Goal: Information Seeking & Learning: Learn about a topic

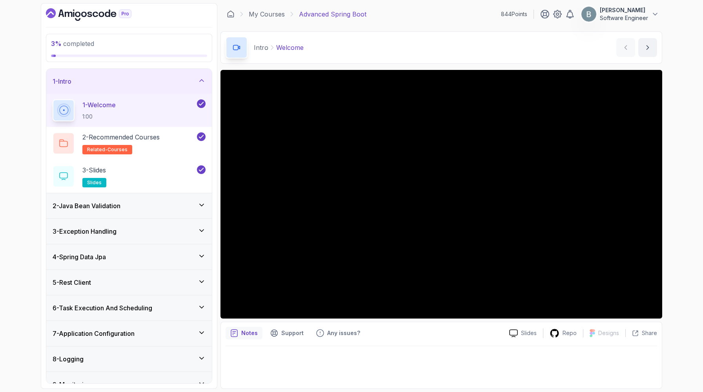
click at [204, 94] on div "1 - Intro" at bounding box center [129, 81] width 166 height 25
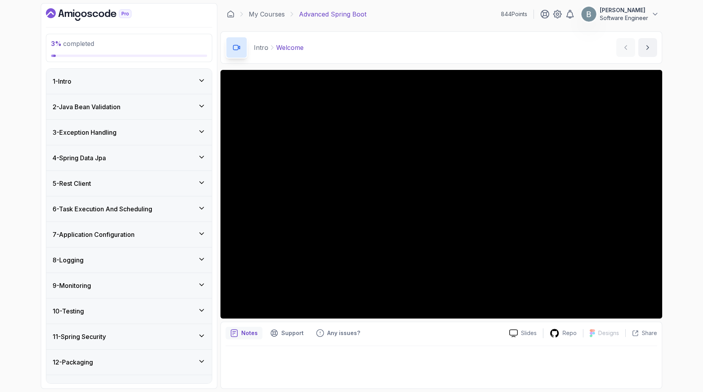
click at [198, 119] on div "2 - Java Bean Validation" at bounding box center [129, 106] width 166 height 25
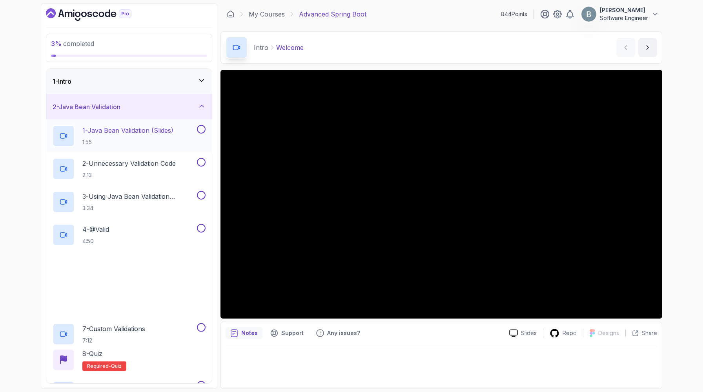
click at [173, 135] on p "1 - Java Bean Validation (Slides)" at bounding box center [127, 130] width 91 height 9
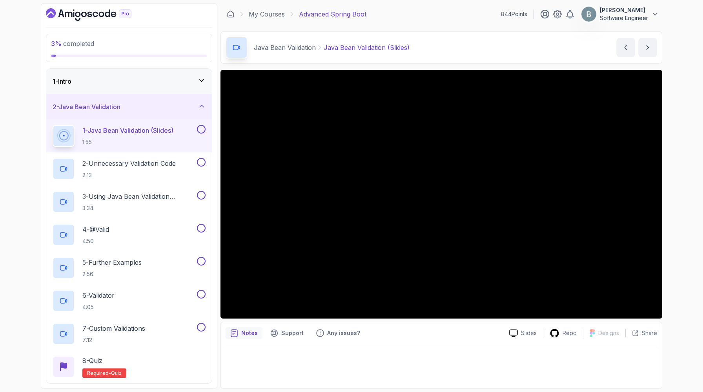
click at [53, 125] on button "1 - Java Bean Validation (Slides) 1:55" at bounding box center [129, 136] width 153 height 22
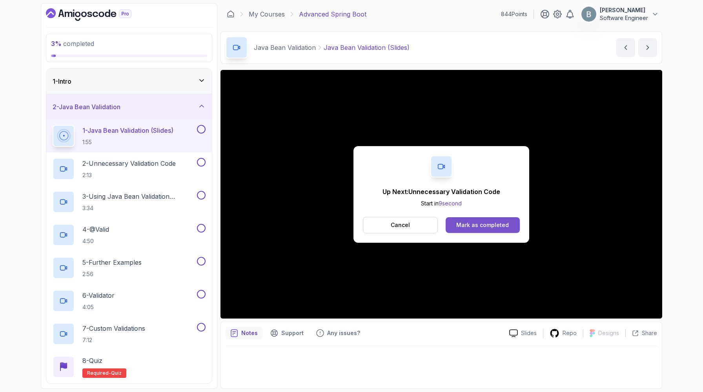
click at [452, 233] on button "Mark as completed" at bounding box center [483, 225] width 74 height 16
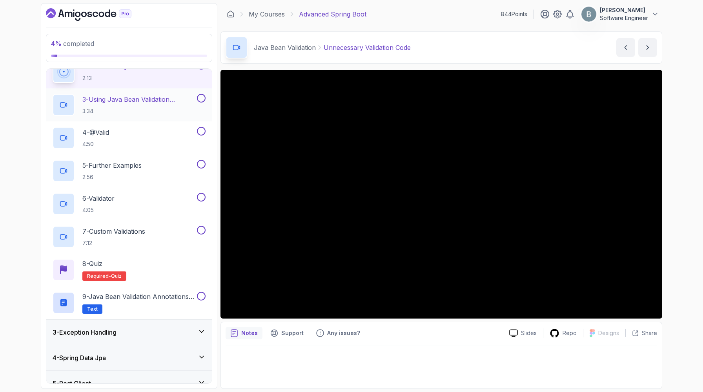
scroll to position [94, 0]
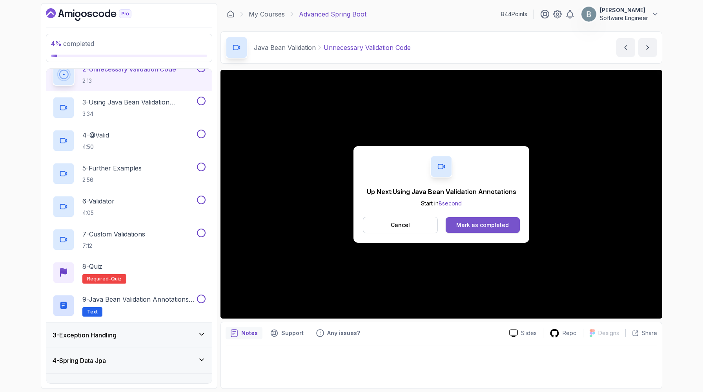
click at [509, 229] on div "Mark as completed" at bounding box center [482, 225] width 53 height 8
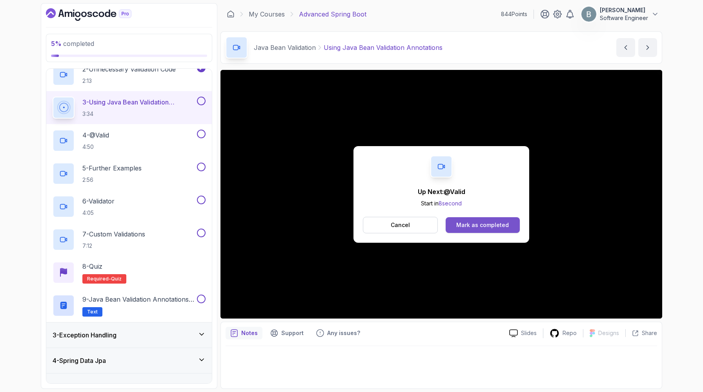
click at [520, 233] on button "Mark as completed" at bounding box center [483, 225] width 74 height 16
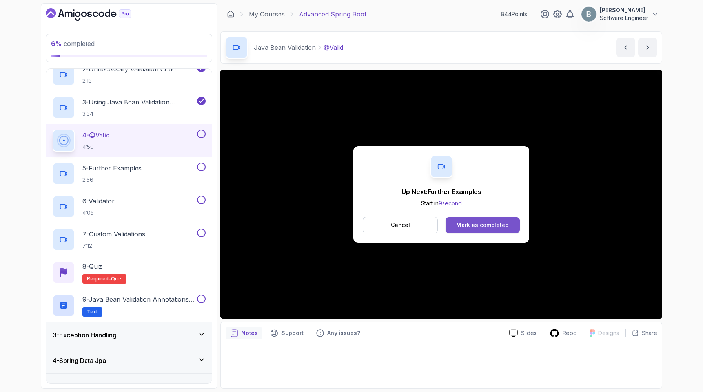
click at [498, 233] on button "Mark as completed" at bounding box center [483, 225] width 74 height 16
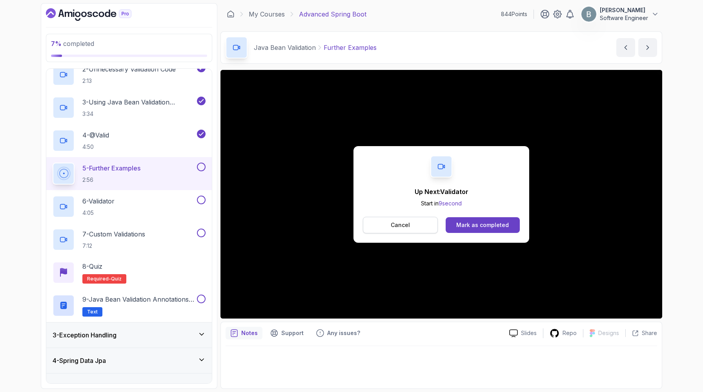
click at [412, 233] on button "Cancel" at bounding box center [400, 225] width 75 height 16
click at [502, 229] on div "Mark as completed" at bounding box center [482, 225] width 53 height 8
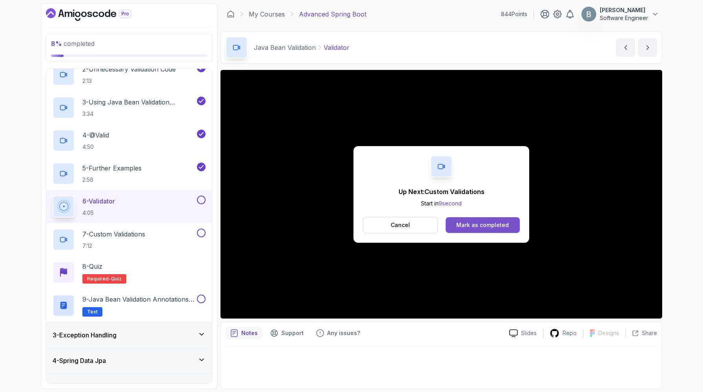
click at [505, 233] on button "Mark as completed" at bounding box center [483, 225] width 74 height 16
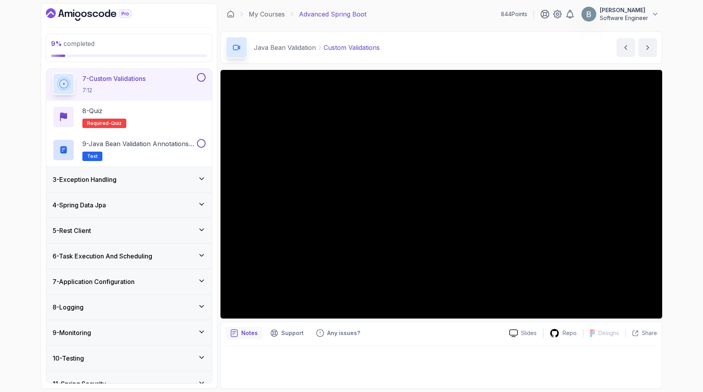
scroll to position [250, 0]
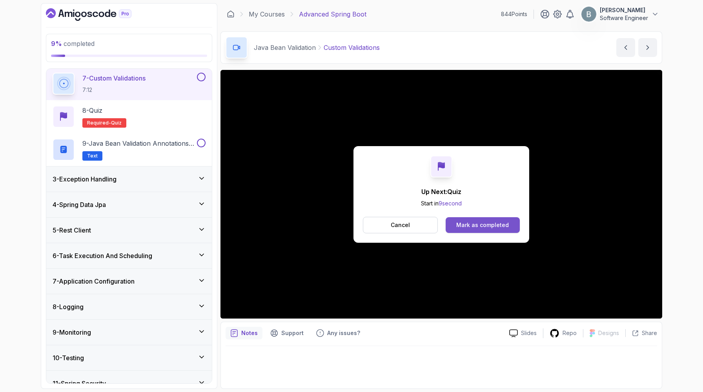
click at [487, 224] on button "Mark as completed" at bounding box center [483, 225] width 74 height 16
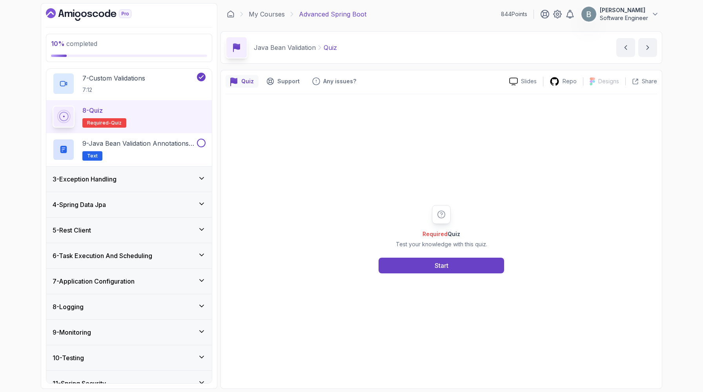
click at [431, 304] on div "Required Quiz Test your knowledge with this quiz. Start" at bounding box center [442, 238] width 432 height 289
click at [442, 270] on div "Start" at bounding box center [442, 265] width 14 height 9
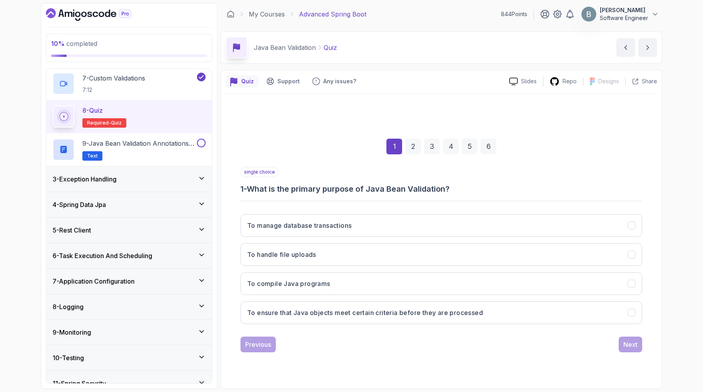
scroll to position [60, 0]
click at [356, 308] on h3 "To ensure that Java objects meet certain criteria before they are processed" at bounding box center [365, 312] width 236 height 9
click at [633, 330] on div "To manage database transactions To handle file uploads To compile Java programs…" at bounding box center [442, 269] width 402 height 122
click at [637, 342] on button "Next" at bounding box center [631, 344] width 24 height 16
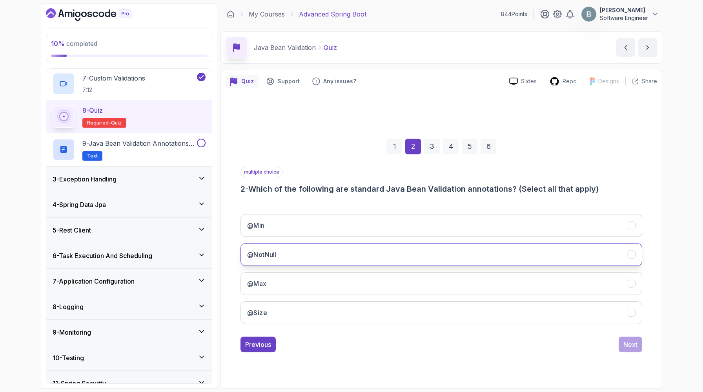
click at [313, 258] on button "@NotNull" at bounding box center [442, 254] width 402 height 23
click at [326, 219] on button "@Min" at bounding box center [442, 225] width 402 height 23
click at [315, 308] on div "@Min @NotNull @Max @Size" at bounding box center [442, 269] width 402 height 122
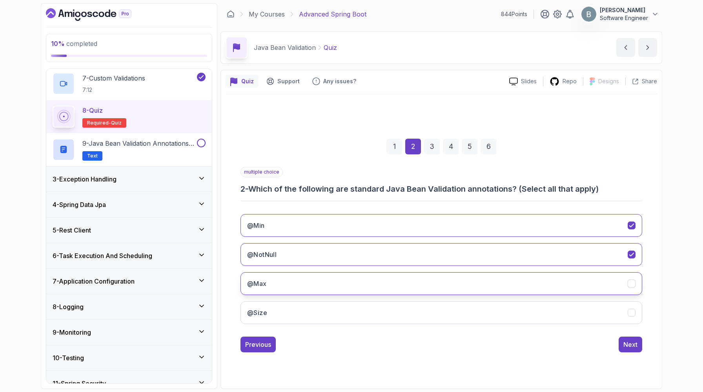
click at [314, 295] on button "@Max" at bounding box center [442, 283] width 402 height 23
click at [315, 324] on button "@Size" at bounding box center [442, 312] width 402 height 23
click at [638, 349] on div "Next" at bounding box center [631, 343] width 14 height 9
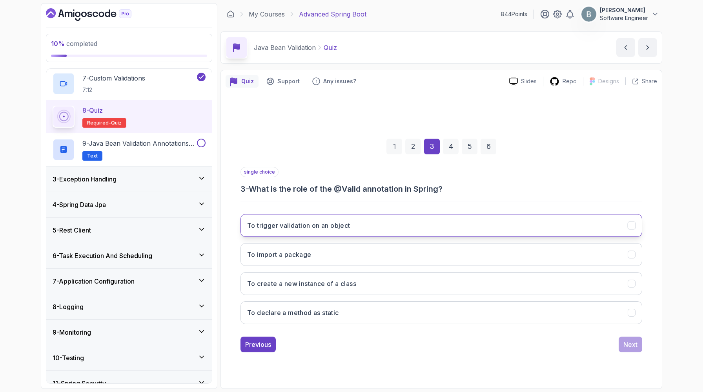
click at [325, 214] on button "To trigger validation on an object" at bounding box center [442, 225] width 402 height 23
click at [635, 349] on div "Next" at bounding box center [631, 343] width 14 height 9
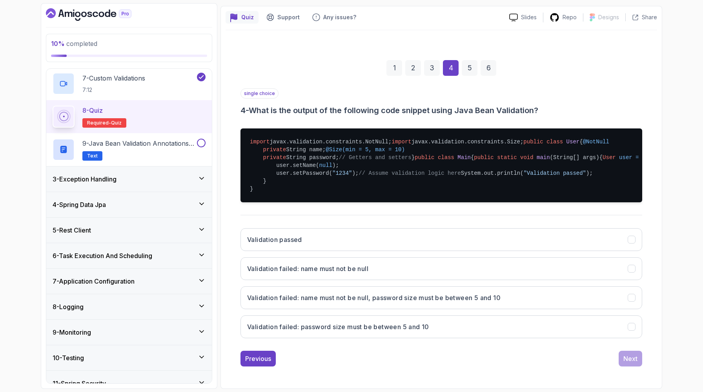
scroll to position [147, 0]
drag, startPoint x: 282, startPoint y: 268, endPoint x: 381, endPoint y: 266, distance: 99.7
click at [381, 202] on pre "import javax.validation.constraints.NotNull; import javax.validation.constraint…" at bounding box center [442, 165] width 402 height 74
click at [382, 202] on pre "import javax.validation.constraints.NotNull; import javax.validation.constraint…" at bounding box center [442, 165] width 402 height 74
drag, startPoint x: 278, startPoint y: 276, endPoint x: 447, endPoint y: 274, distance: 169.6
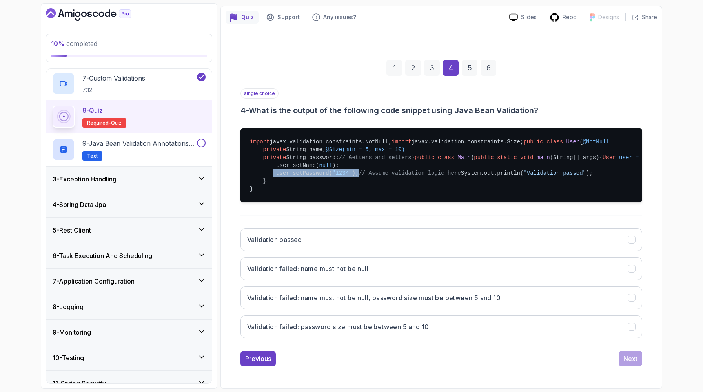
click at [447, 202] on pre "import javax.validation.constraints.NotNull; import javax.validation.constraint…" at bounding box center [442, 165] width 402 height 74
click at [352, 176] on span ""1234"" at bounding box center [342, 173] width 20 height 6
click at [377, 202] on pre "import javax.validation.constraints.NotNull; import javax.validation.constraint…" at bounding box center [442, 165] width 402 height 74
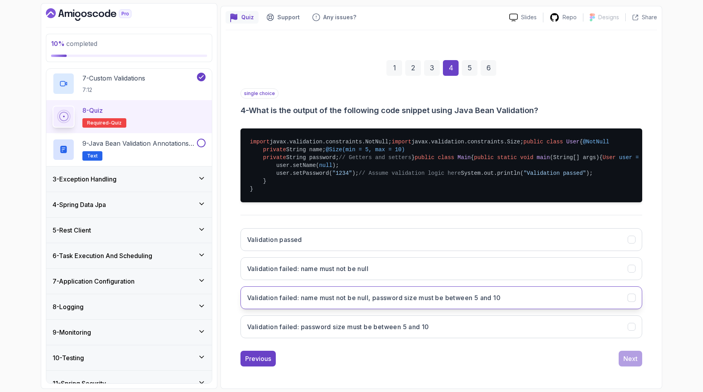
scroll to position [323, 0]
click at [411, 293] on h3 "Validation failed: name must not be null, password size must be between 5 and 10" at bounding box center [374, 297] width 254 height 9
click at [630, 354] on div "Next" at bounding box center [631, 358] width 14 height 9
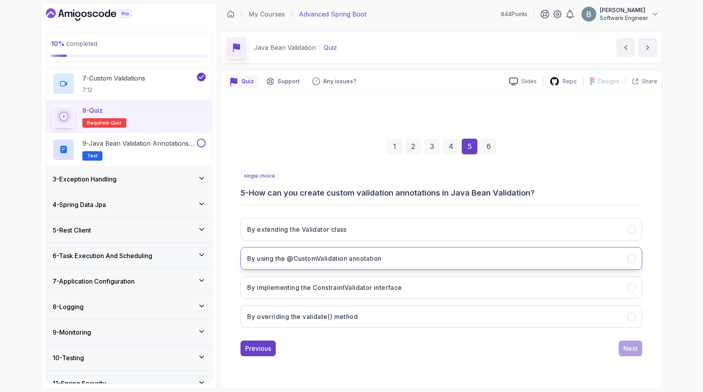
scroll to position [60, 0]
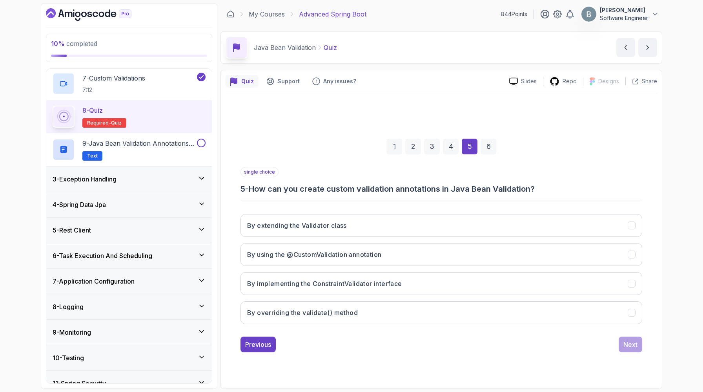
click at [450, 139] on div "4" at bounding box center [451, 147] width 16 height 16
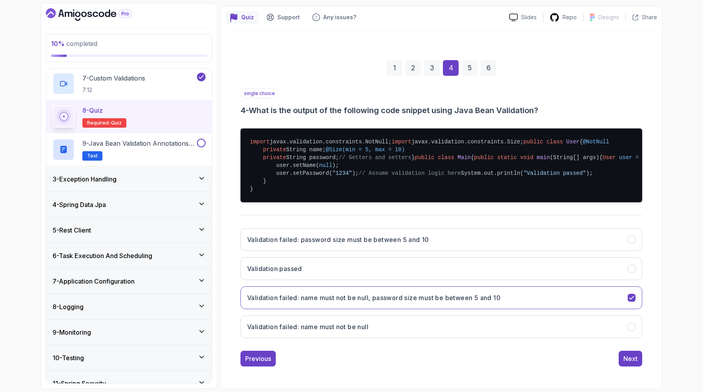
scroll to position [323, 0]
click at [633, 354] on div "Next" at bounding box center [631, 358] width 14 height 9
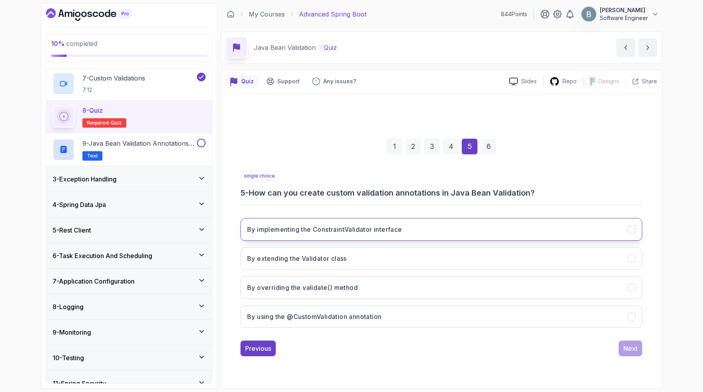
scroll to position [60, 0]
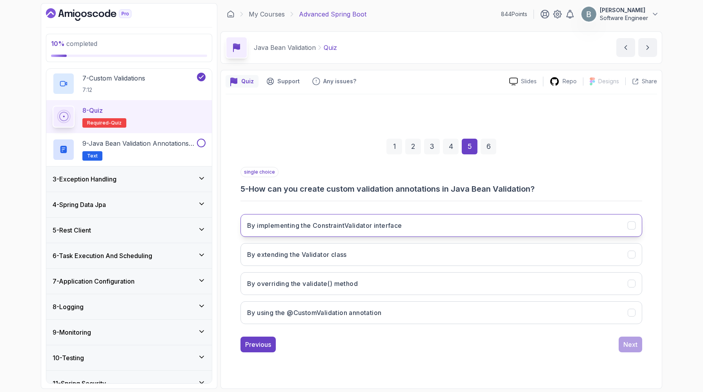
click at [323, 214] on button "By implementing the ConstraintValidator interface" at bounding box center [442, 225] width 402 height 23
click at [631, 349] on div "Next" at bounding box center [631, 343] width 14 height 9
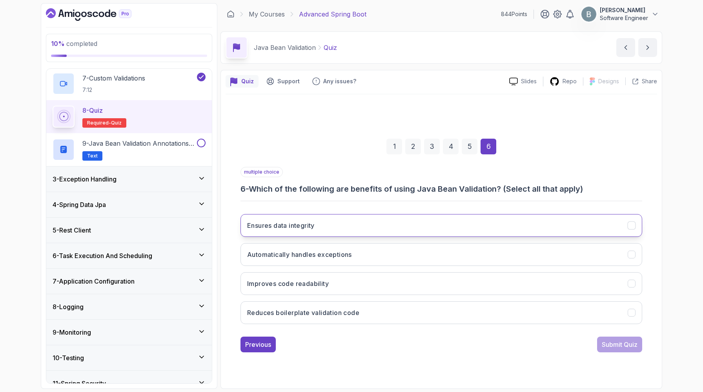
click at [357, 225] on button "Ensures data integrity" at bounding box center [442, 225] width 402 height 23
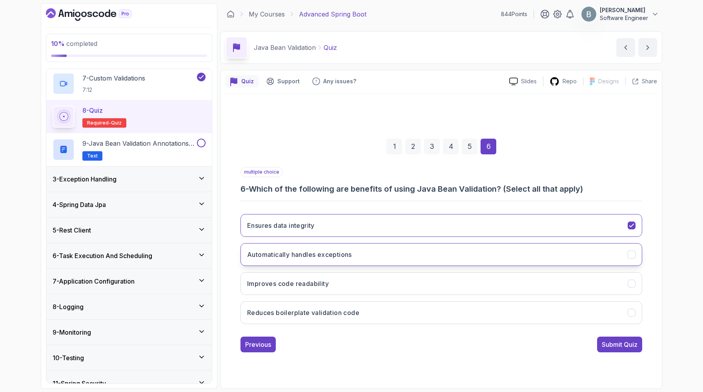
click at [352, 256] on h3 "Automatically handles exceptions" at bounding box center [299, 254] width 105 height 9
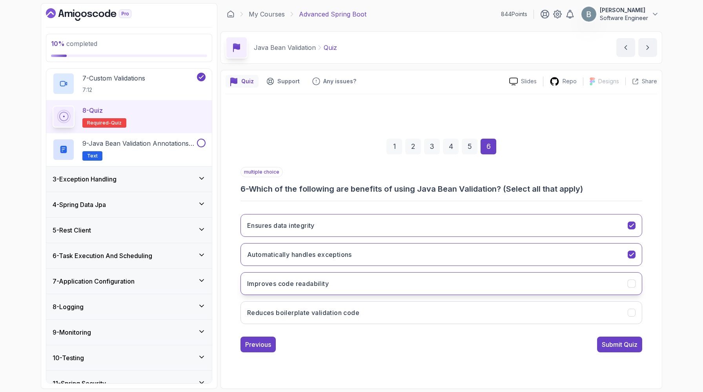
click at [347, 290] on button "Improves code readability" at bounding box center [442, 283] width 402 height 23
click at [343, 317] on h3 "Reduces boilerplate validation code" at bounding box center [303, 312] width 112 height 9
click at [610, 349] on div "Submit Quiz" at bounding box center [620, 343] width 36 height 9
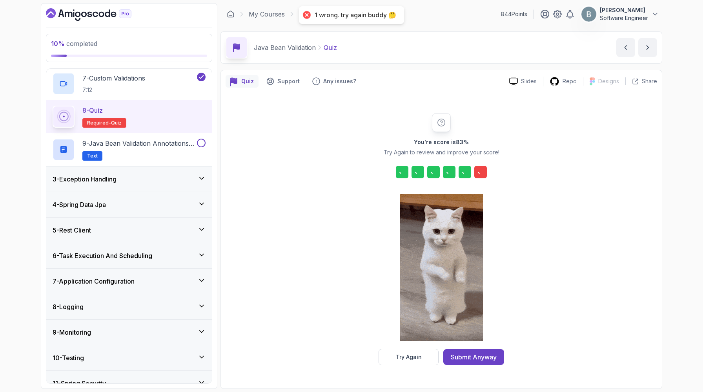
scroll to position [39, 0]
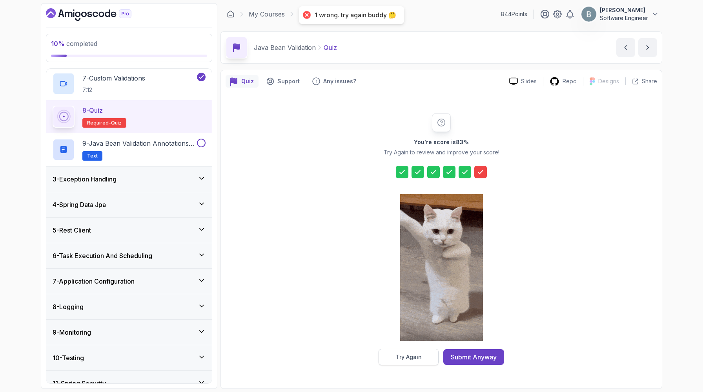
click at [428, 357] on button "Try Again" at bounding box center [409, 356] width 60 height 16
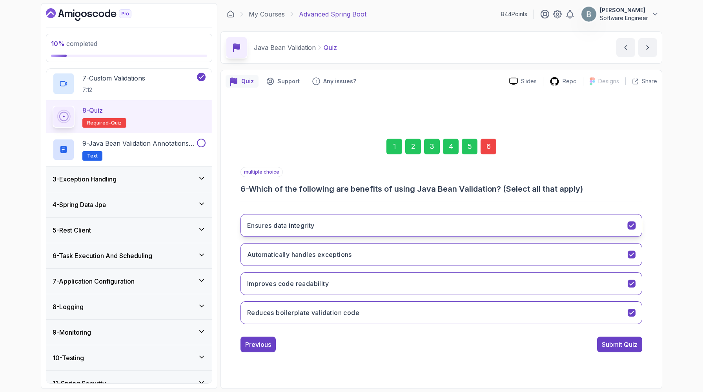
click at [363, 237] on button "Ensures data integrity" at bounding box center [442, 225] width 402 height 23
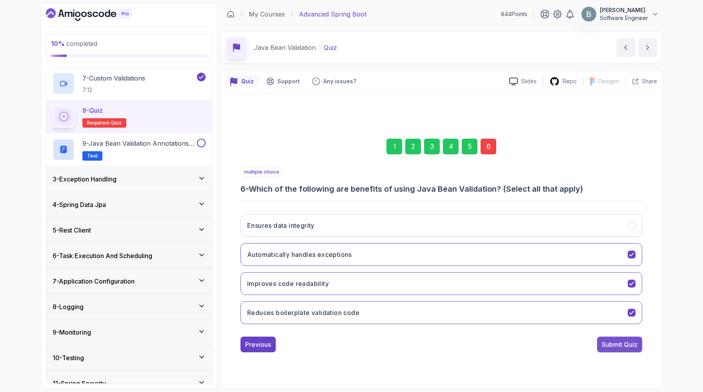
click at [613, 349] on div "Submit Quiz" at bounding box center [620, 343] width 36 height 9
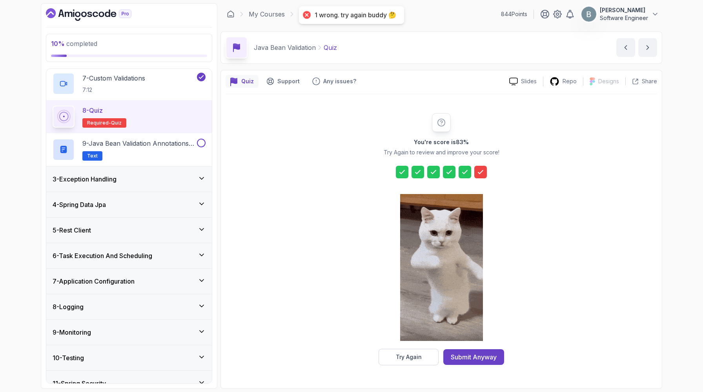
click at [485, 168] on icon at bounding box center [481, 172] width 8 height 8
click at [396, 352] on button "Try Again" at bounding box center [409, 356] width 60 height 16
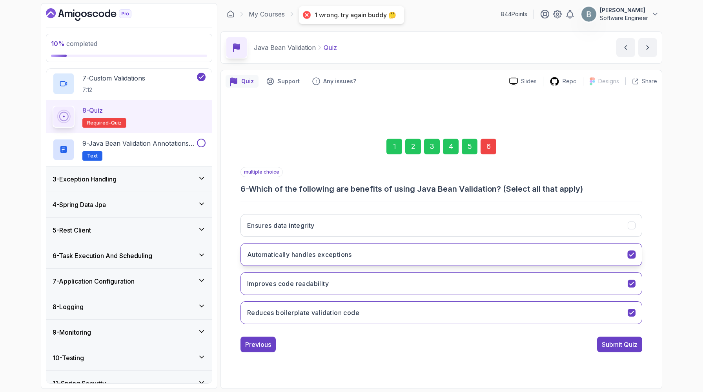
scroll to position [74, 0]
click at [380, 276] on button "Improves code readability" at bounding box center [442, 283] width 402 height 23
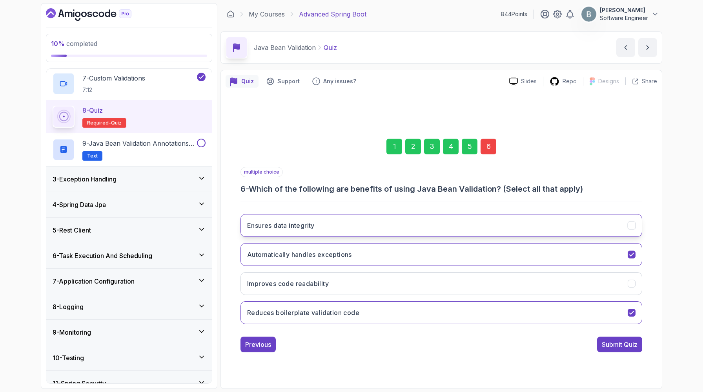
click at [389, 214] on button "Ensures data integrity" at bounding box center [442, 225] width 402 height 23
click at [604, 349] on div "Submit Quiz" at bounding box center [620, 343] width 36 height 9
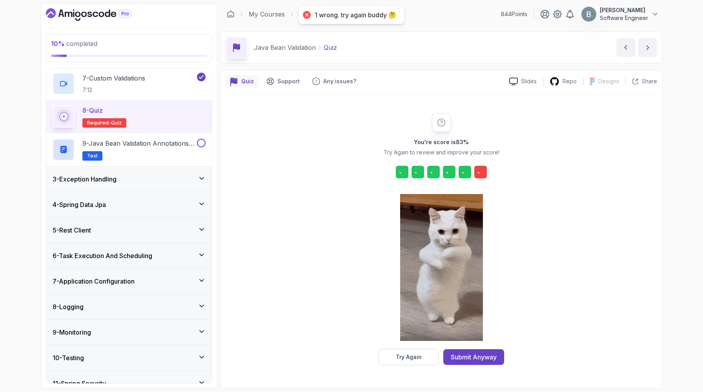
scroll to position [39, 0]
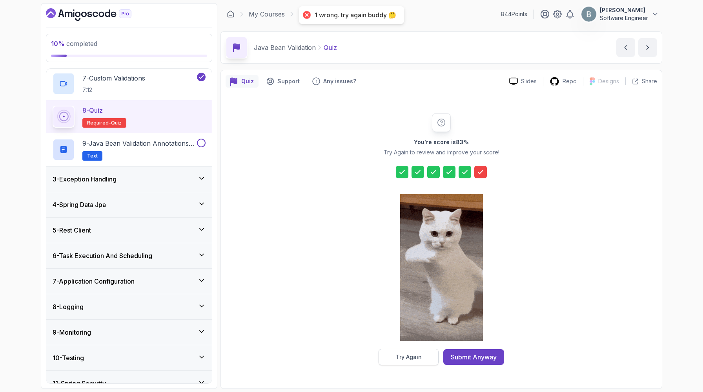
click at [404, 354] on div "Try Again" at bounding box center [409, 357] width 26 height 8
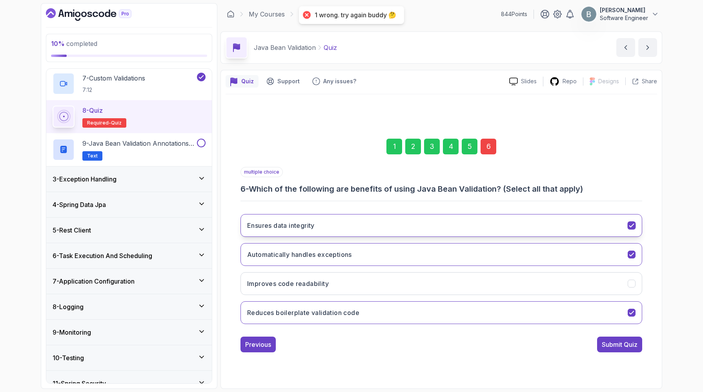
click at [331, 237] on button "Ensures data integrity" at bounding box center [442, 225] width 402 height 23
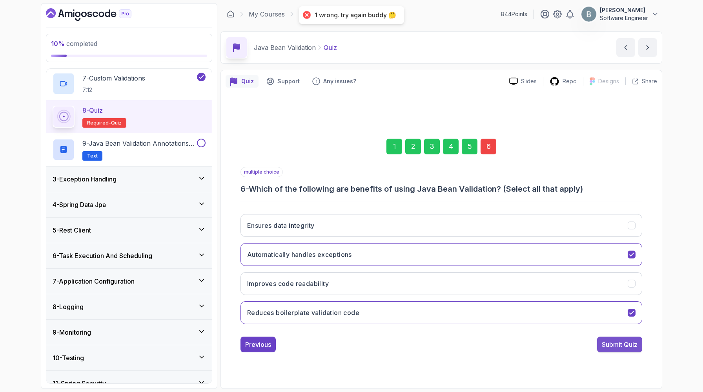
click at [608, 352] on button "Submit Quiz" at bounding box center [619, 344] width 45 height 16
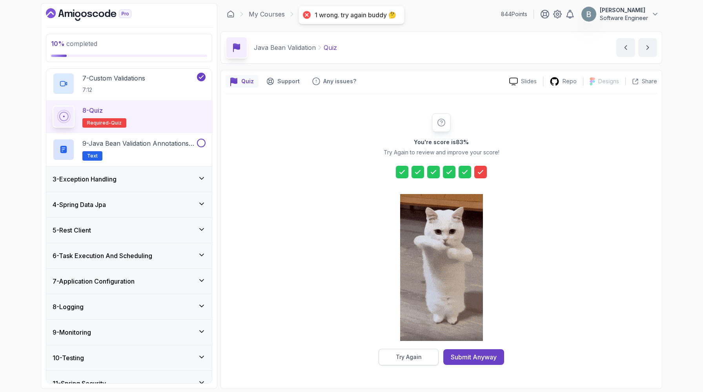
click at [408, 363] on button "Try Again" at bounding box center [409, 356] width 60 height 16
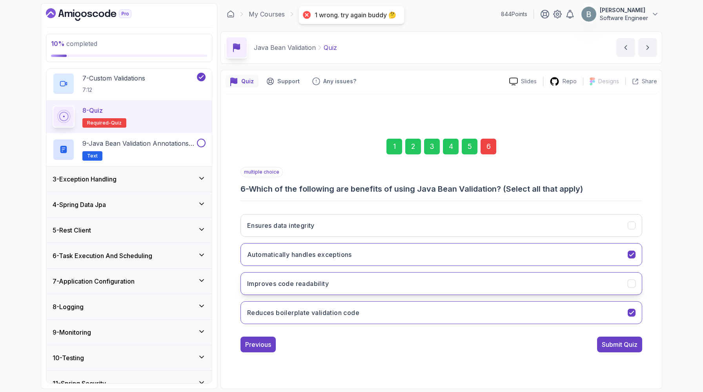
click at [329, 288] on h3 "Improves code readability" at bounding box center [288, 283] width 82 height 9
click at [602, 349] on div "Submit Quiz" at bounding box center [620, 343] width 36 height 9
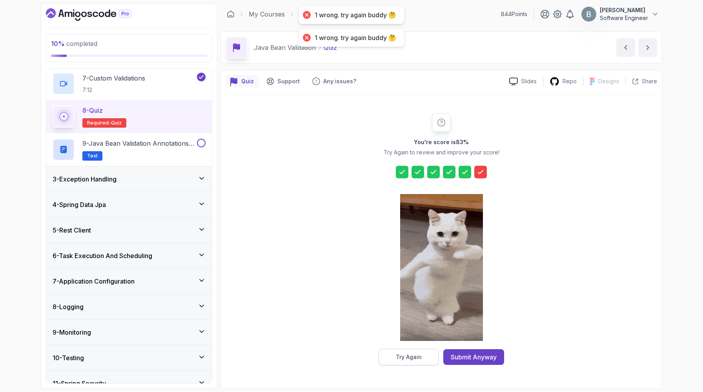
click at [396, 359] on div "Try Again" at bounding box center [409, 357] width 26 height 8
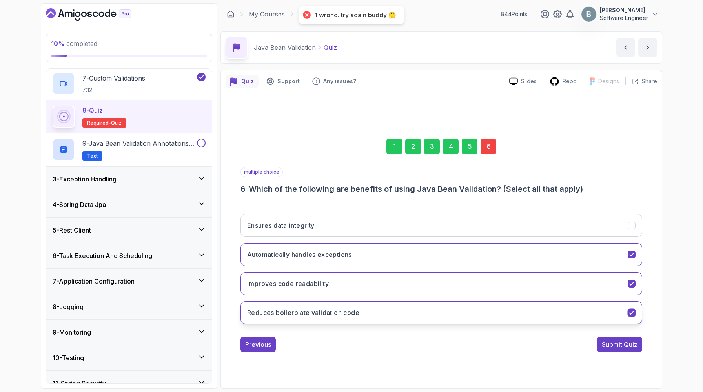
click at [342, 317] on h3 "Reduces boilerplate validation code" at bounding box center [303, 312] width 112 height 9
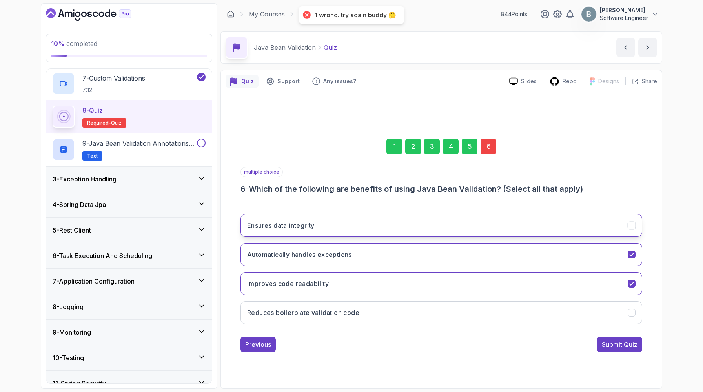
click at [353, 237] on button "Ensures data integrity" at bounding box center [442, 225] width 402 height 23
click at [613, 352] on button "Submit Quiz" at bounding box center [619, 344] width 45 height 16
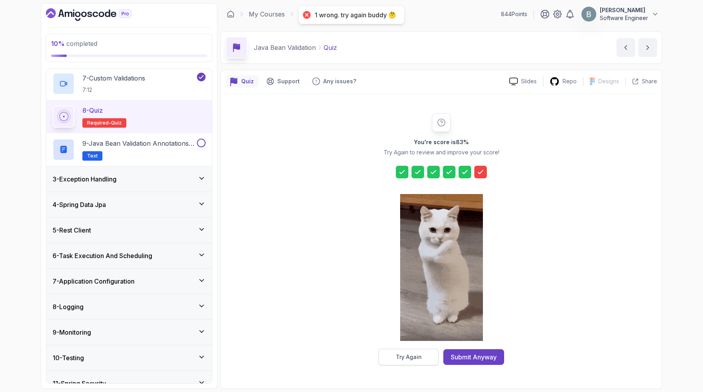
click at [423, 352] on button "Try Again" at bounding box center [409, 356] width 60 height 16
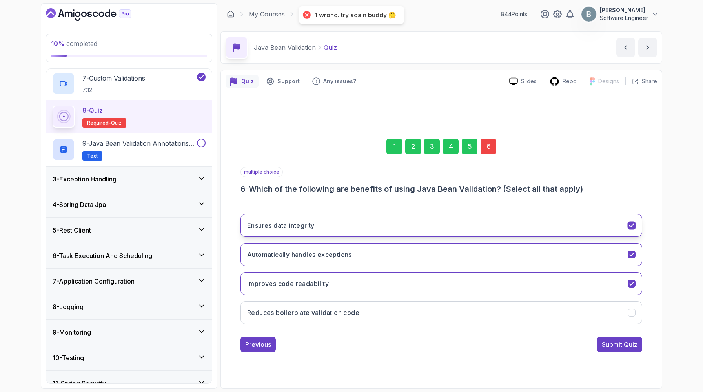
click at [339, 237] on button "Ensures data integrity" at bounding box center [442, 225] width 402 height 23
click at [325, 259] on h3 "Automatically handles exceptions" at bounding box center [299, 254] width 105 height 9
click at [319, 288] on h3 "Improves code readability" at bounding box center [288, 283] width 82 height 9
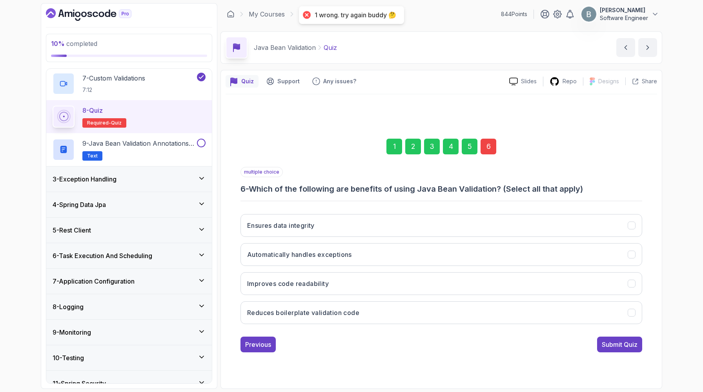
scroll to position [74, 0]
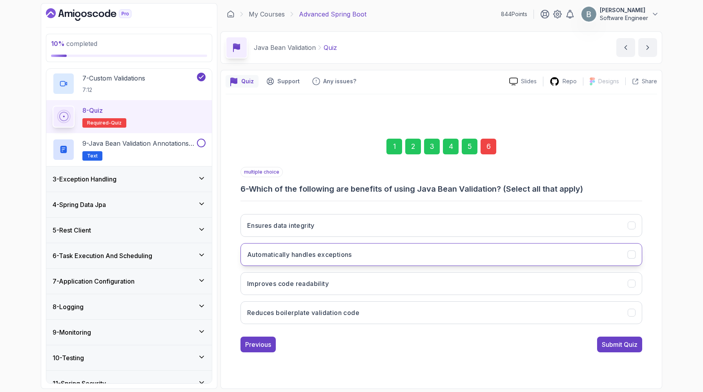
click at [352, 250] on h3 "Automatically handles exceptions" at bounding box center [299, 254] width 105 height 9
click at [610, 349] on div "Submit Quiz" at bounding box center [620, 343] width 36 height 9
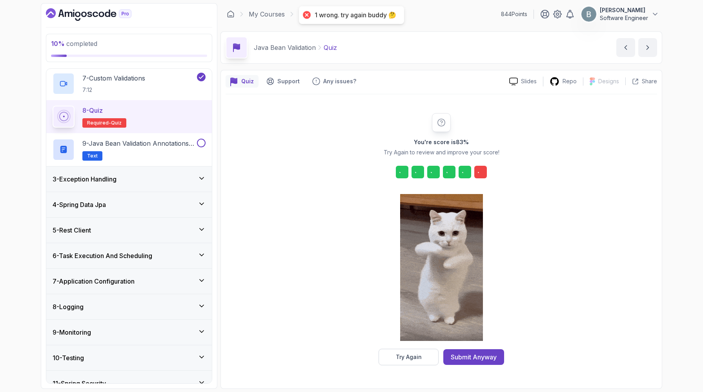
scroll to position [39, 0]
click at [413, 359] on div "Try Again" at bounding box center [409, 357] width 26 height 8
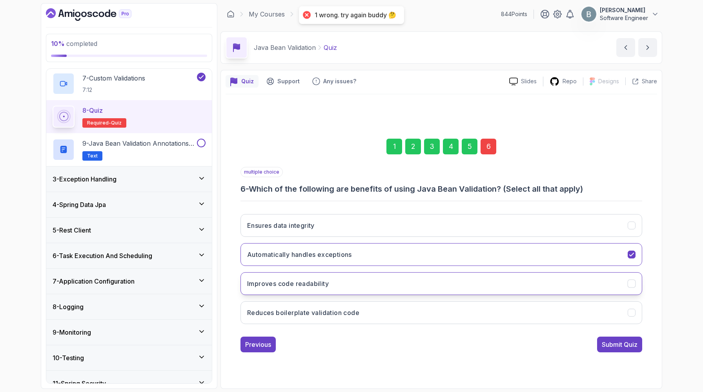
click at [369, 295] on button "Improves code readability" at bounding box center [442, 283] width 402 height 23
click at [610, 352] on button "Submit Quiz" at bounding box center [619, 344] width 45 height 16
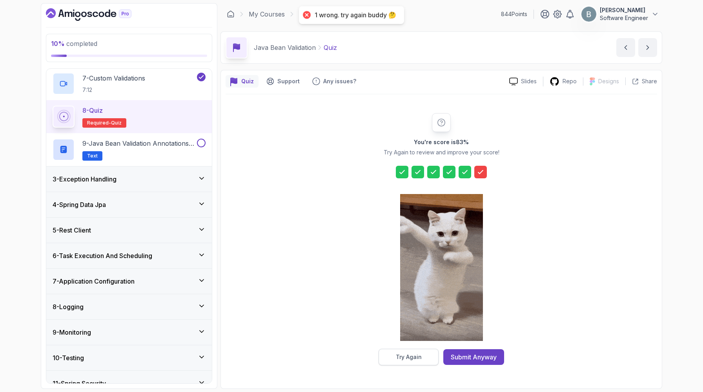
click at [397, 359] on div "Try Again" at bounding box center [409, 357] width 26 height 8
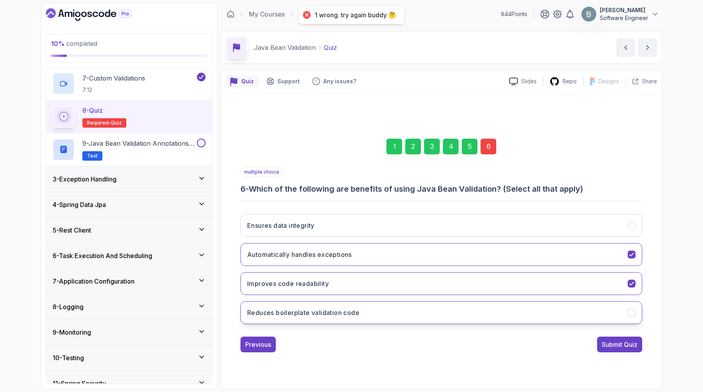
click at [359, 317] on h3 "Reduces boilerplate validation code" at bounding box center [303, 312] width 112 height 9
click at [624, 349] on div "Submit Quiz" at bounding box center [620, 343] width 36 height 9
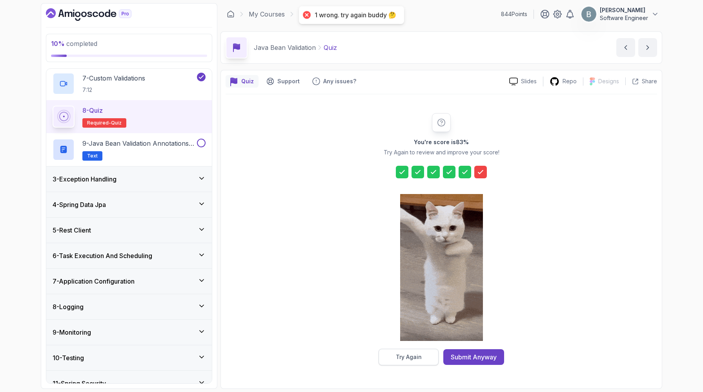
click at [409, 350] on button "Try Again" at bounding box center [409, 356] width 60 height 16
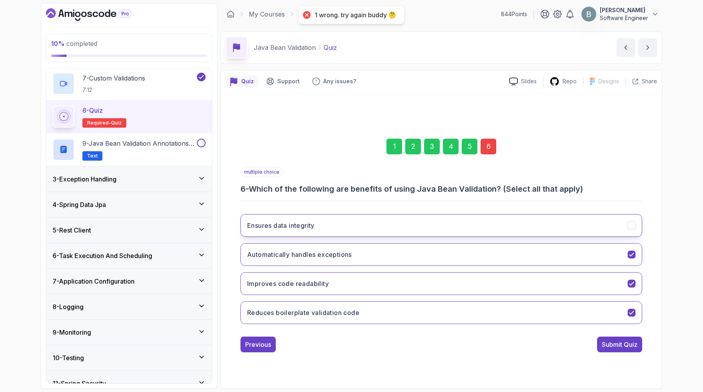
click at [400, 236] on button "Ensures data integrity" at bounding box center [442, 225] width 402 height 23
click at [607, 349] on div "Submit Quiz" at bounding box center [620, 343] width 36 height 9
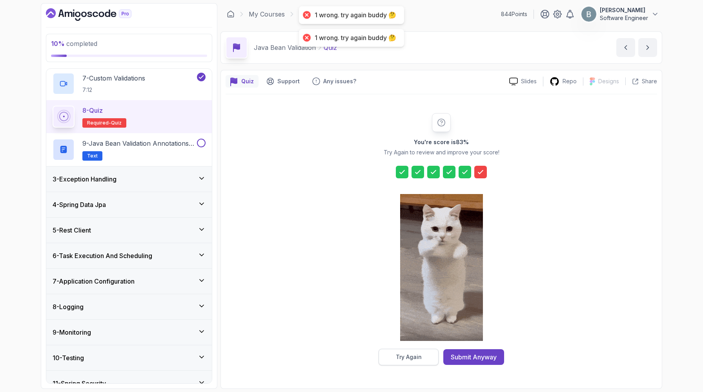
click at [400, 359] on div "Try Again" at bounding box center [409, 357] width 26 height 8
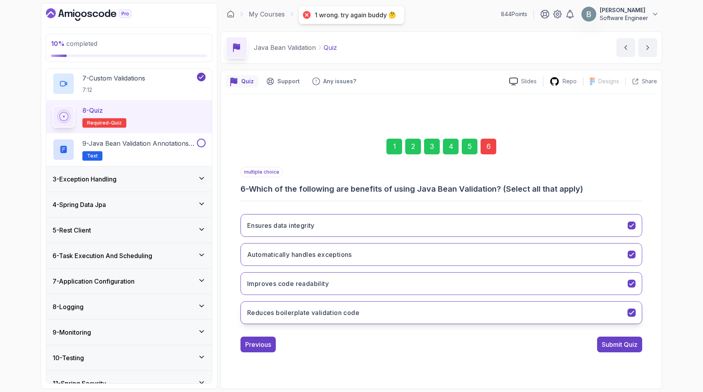
click at [354, 317] on h3 "Reduces boilerplate validation code" at bounding box center [303, 312] width 112 height 9
click at [356, 295] on button "Improves code readability" at bounding box center [442, 283] width 402 height 23
click at [352, 259] on h3 "Automatically handles exceptions" at bounding box center [299, 254] width 105 height 9
click at [367, 229] on button "Ensures data integrity" at bounding box center [442, 225] width 402 height 23
click at [390, 324] on button "Reduces boilerplate validation code" at bounding box center [442, 312] width 402 height 23
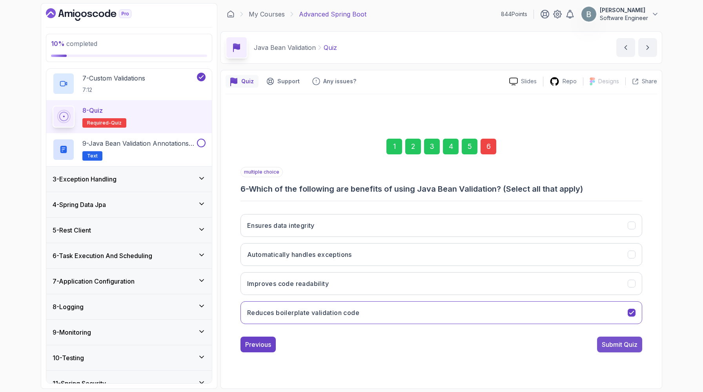
click at [602, 349] on div "Submit Quiz" at bounding box center [620, 343] width 36 height 9
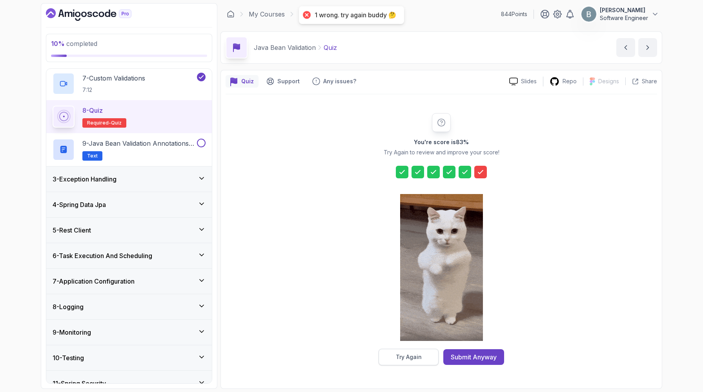
click at [411, 362] on button "Try Again" at bounding box center [409, 356] width 60 height 16
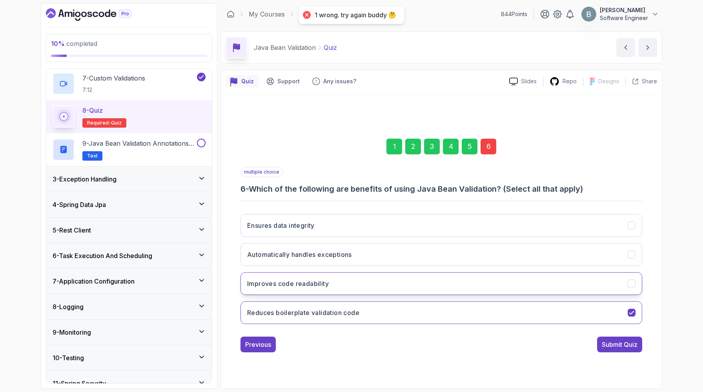
click at [362, 295] on button "Improves code readability" at bounding box center [442, 283] width 402 height 23
click at [632, 349] on div "Submit Quiz" at bounding box center [620, 343] width 36 height 9
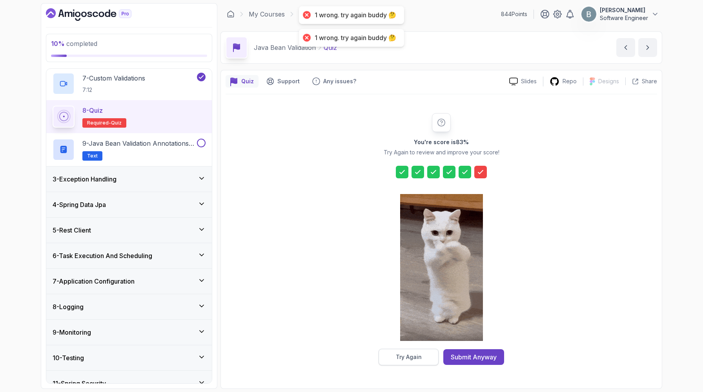
click at [412, 365] on button "Try Again" at bounding box center [409, 356] width 60 height 16
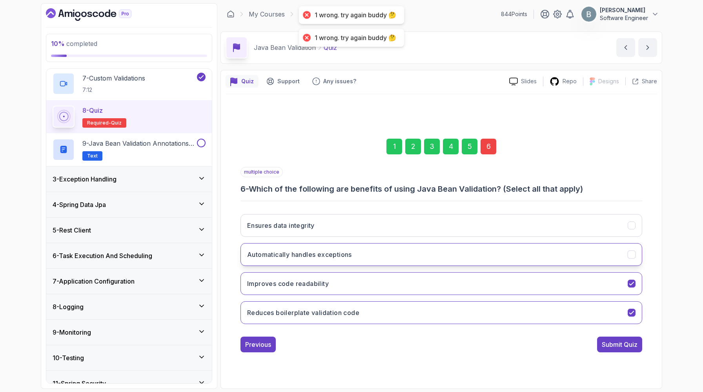
click at [409, 266] on button "Automatically handles exceptions" at bounding box center [442, 254] width 402 height 23
click at [602, 349] on div "Submit Quiz" at bounding box center [620, 343] width 36 height 9
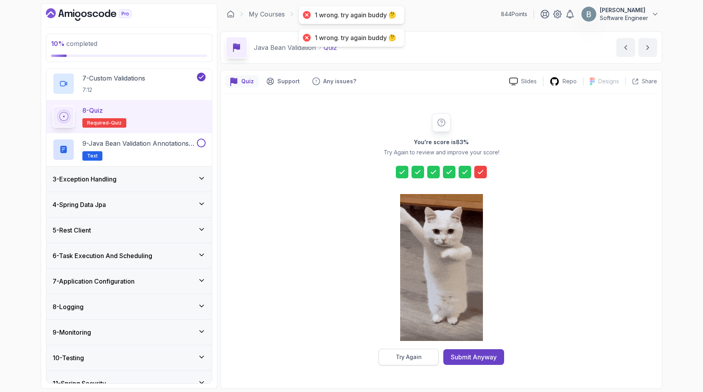
click at [407, 355] on div "Try Again" at bounding box center [409, 357] width 26 height 8
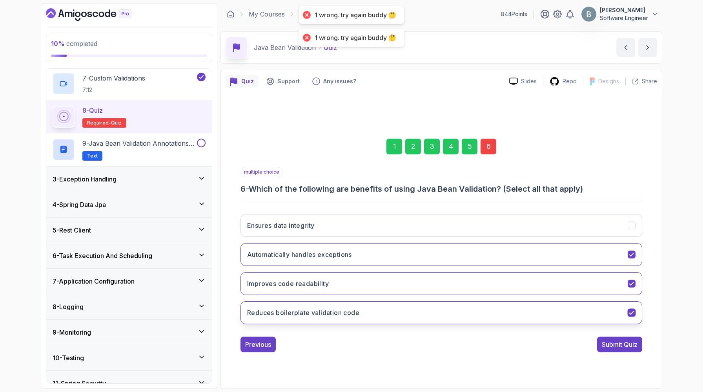
click at [396, 324] on button "Reduces boilerplate validation code" at bounding box center [442, 312] width 402 height 23
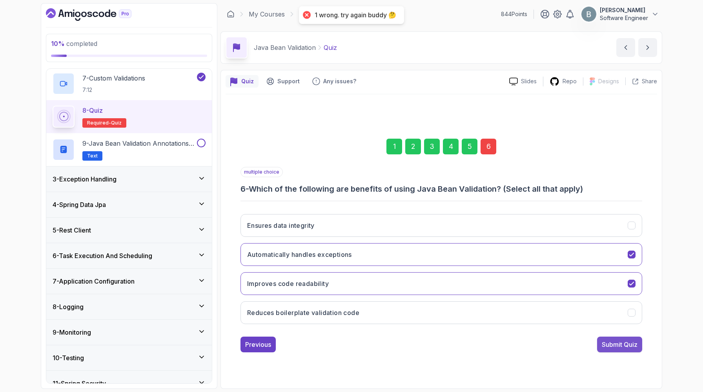
click at [602, 352] on button "Submit Quiz" at bounding box center [619, 344] width 45 height 16
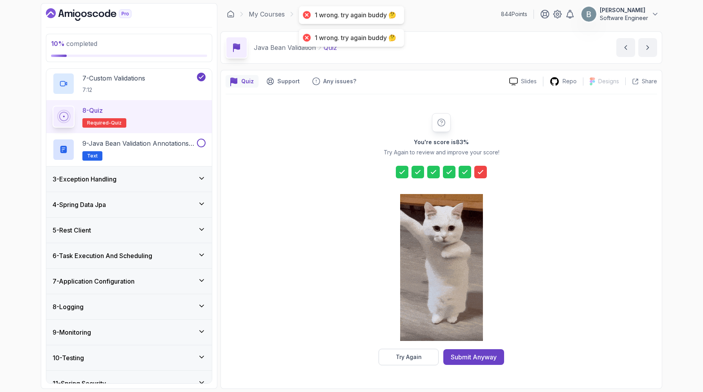
click at [418, 345] on div at bounding box center [441, 268] width 83 height 161
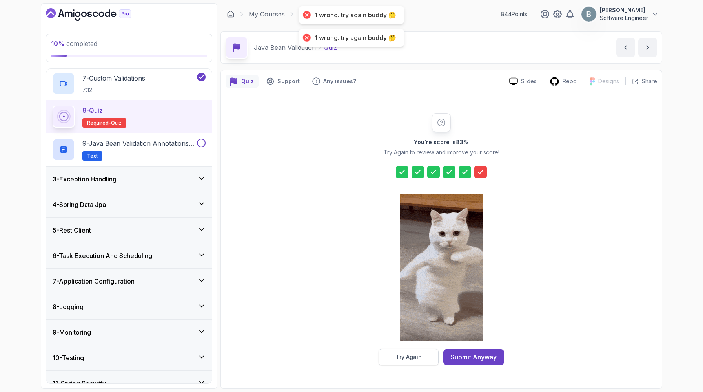
click at [408, 359] on div "Try Again" at bounding box center [409, 357] width 26 height 8
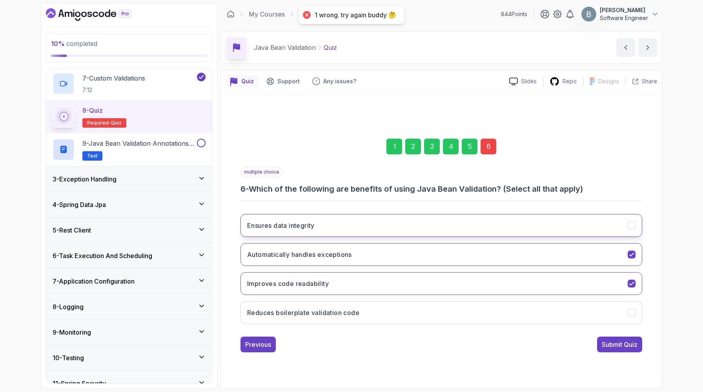
click at [403, 237] on button "Ensures data integrity" at bounding box center [442, 225] width 402 height 23
click at [620, 349] on div "Submit Quiz" at bounding box center [620, 343] width 36 height 9
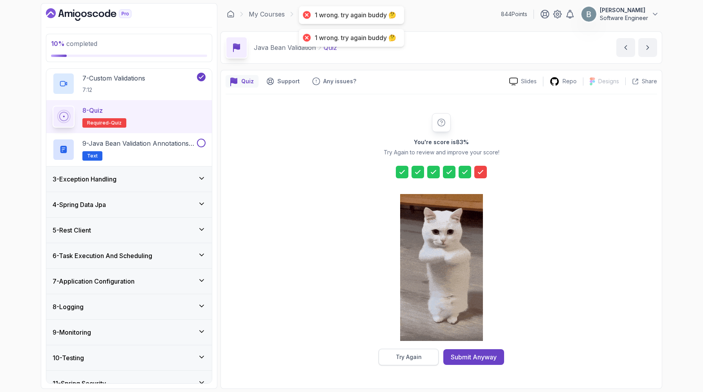
click at [400, 349] on button "Try Again" at bounding box center [409, 356] width 60 height 16
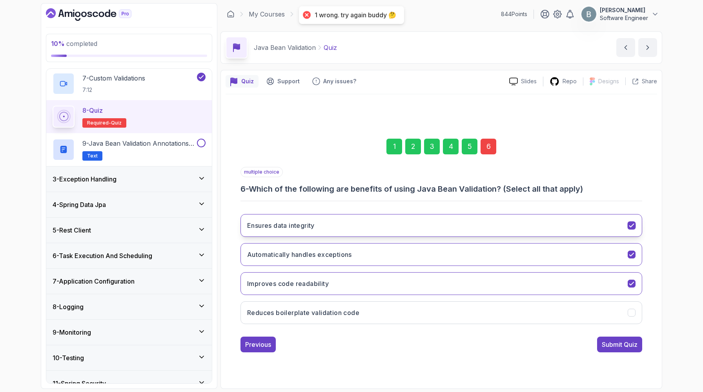
click at [376, 237] on button "Ensures data integrity" at bounding box center [442, 225] width 402 height 23
click at [378, 237] on button "Ensures data integrity" at bounding box center [442, 225] width 402 height 23
click at [372, 295] on button "Improves code readability" at bounding box center [442, 283] width 402 height 23
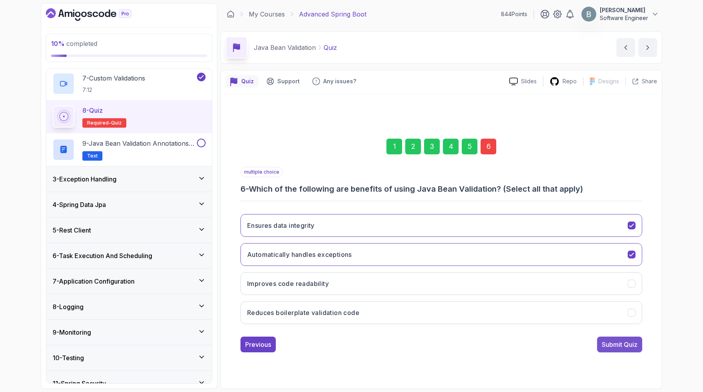
click at [633, 349] on div "Submit Quiz" at bounding box center [620, 343] width 36 height 9
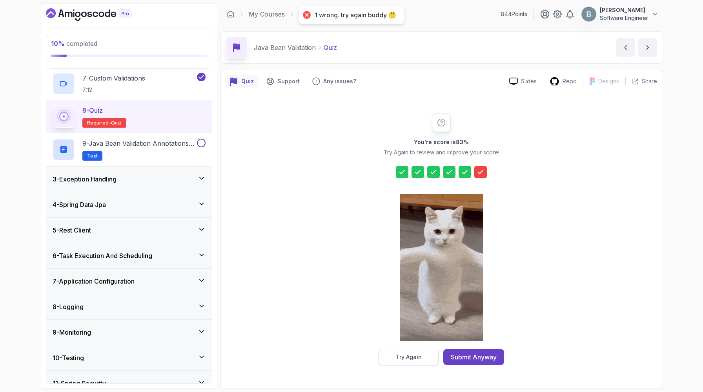
click at [397, 357] on div "Try Again" at bounding box center [409, 357] width 26 height 8
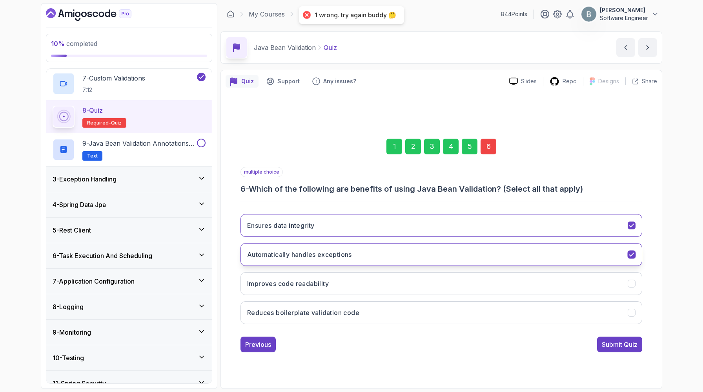
click at [385, 266] on button "Automatically handles exceptions" at bounding box center [442, 254] width 402 height 23
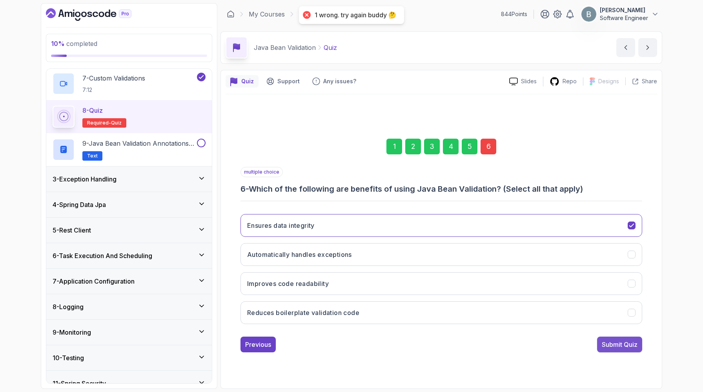
click at [619, 349] on div "Submit Quiz" at bounding box center [620, 343] width 36 height 9
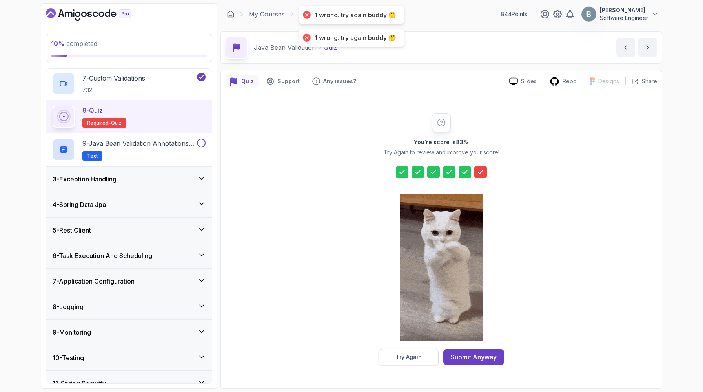
click at [404, 361] on div "Try Again" at bounding box center [409, 357] width 26 height 8
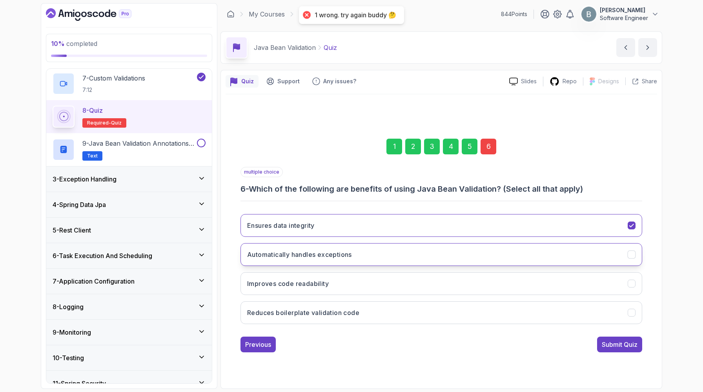
click at [387, 266] on button "Automatically handles exceptions" at bounding box center [442, 254] width 402 height 23
click at [390, 232] on button "Ensures data integrity" at bounding box center [442, 225] width 402 height 23
click at [603, 352] on button "Submit Quiz" at bounding box center [619, 344] width 45 height 16
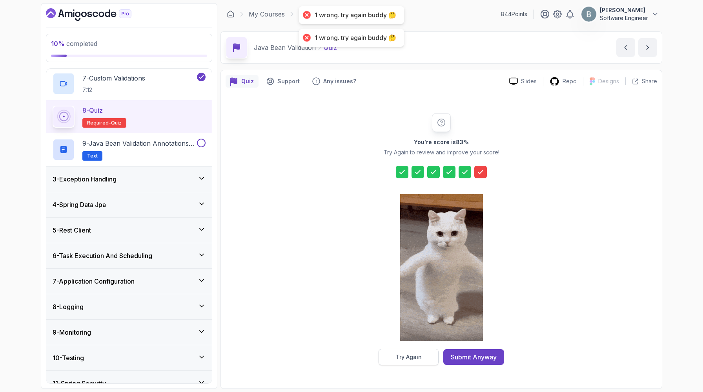
click at [414, 358] on div "Try Again" at bounding box center [409, 357] width 26 height 8
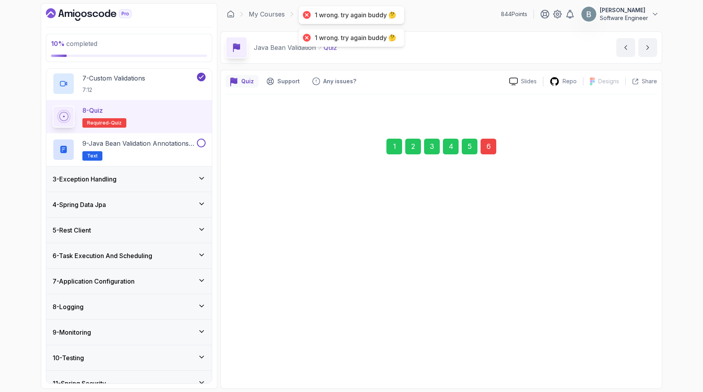
click at [404, 295] on button "Improves code readability" at bounding box center [442, 283] width 402 height 23
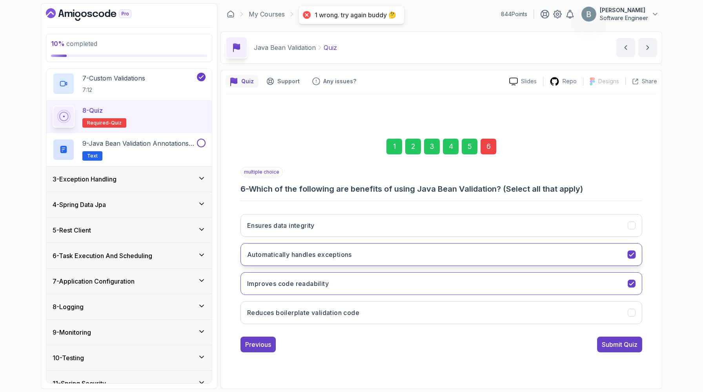
click at [403, 266] on button "Automatically handles exceptions" at bounding box center [442, 254] width 402 height 23
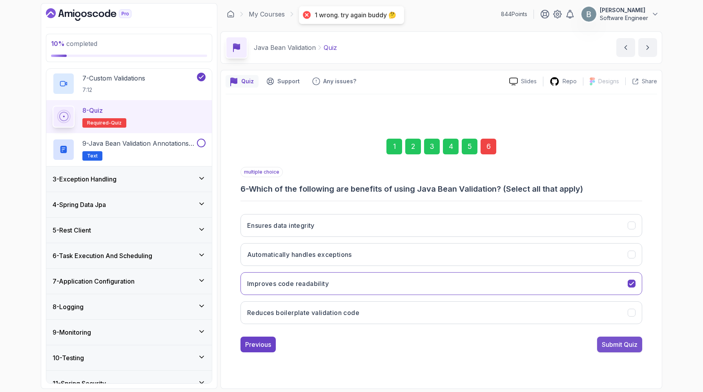
click at [622, 349] on div "Submit Quiz" at bounding box center [620, 343] width 36 height 9
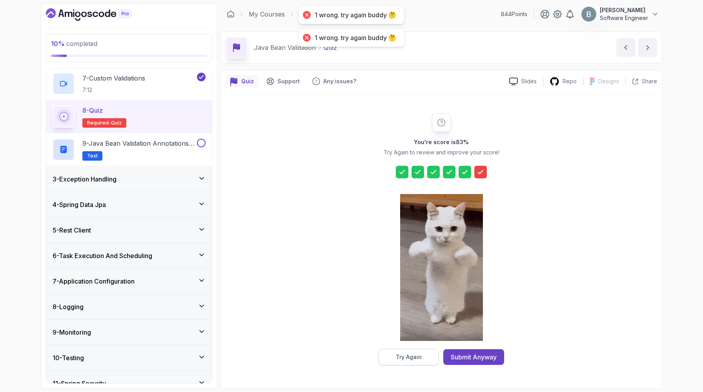
click at [420, 365] on button "Try Again" at bounding box center [409, 356] width 60 height 16
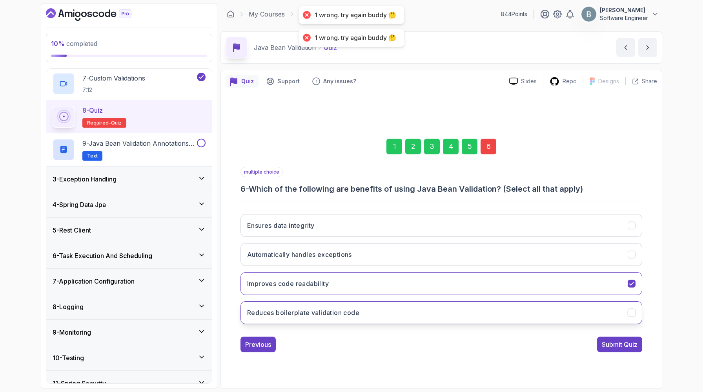
click at [404, 324] on button "Reduces boilerplate validation code" at bounding box center [442, 312] width 402 height 23
click at [398, 206] on div "multiple choice 6 - Which of the following are benefits of using Java Bean Vali…" at bounding box center [442, 248] width 402 height 163
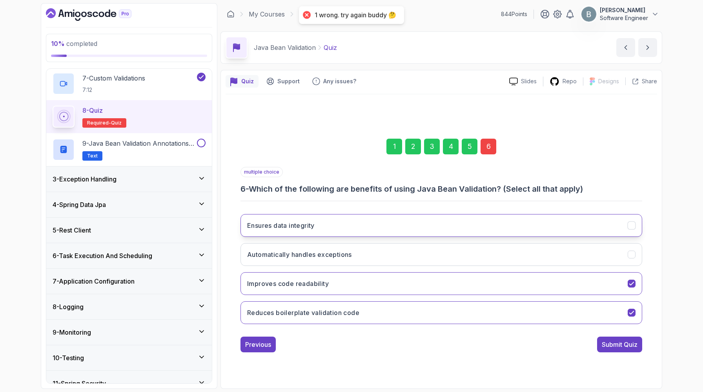
click at [383, 237] on button "Ensures data integrity" at bounding box center [442, 225] width 402 height 23
click at [374, 295] on button "Improves code readability" at bounding box center [442, 283] width 402 height 23
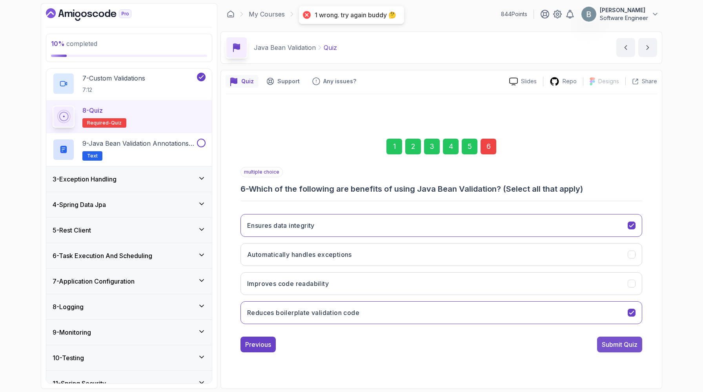
click at [624, 349] on div "Submit Quiz" at bounding box center [620, 343] width 36 height 9
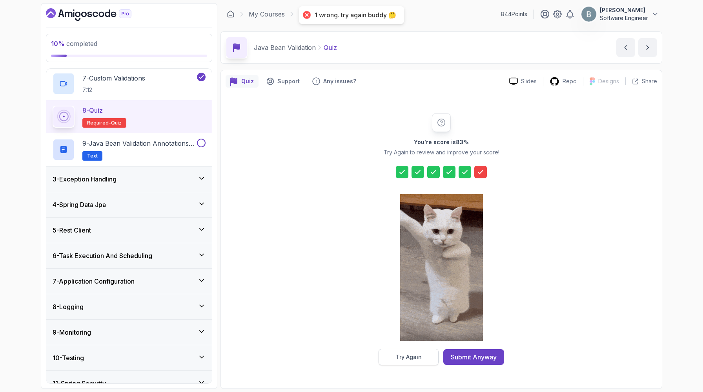
click at [427, 359] on button "Try Again" at bounding box center [409, 356] width 60 height 16
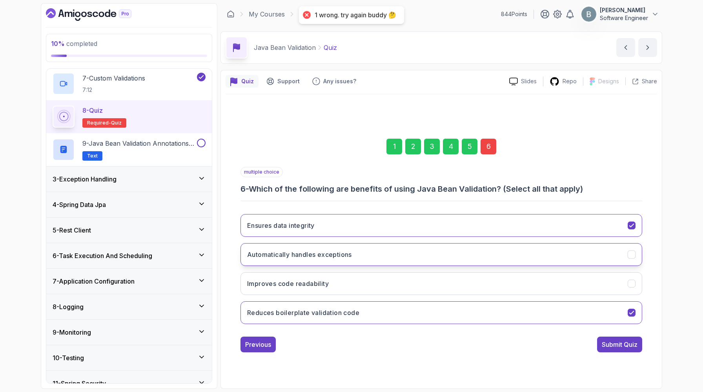
click at [414, 266] on button "Automatically handles exceptions" at bounding box center [442, 254] width 402 height 23
click at [598, 352] on div "multiple choice 6 - Which of the following are benefits of using Java Bean Vali…" at bounding box center [442, 259] width 402 height 185
click at [602, 349] on div "Submit Quiz" at bounding box center [620, 343] width 36 height 9
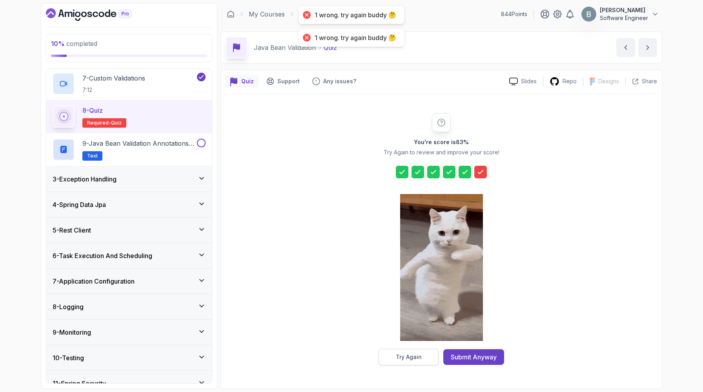
click at [403, 358] on div "Try Again" at bounding box center [409, 357] width 26 height 8
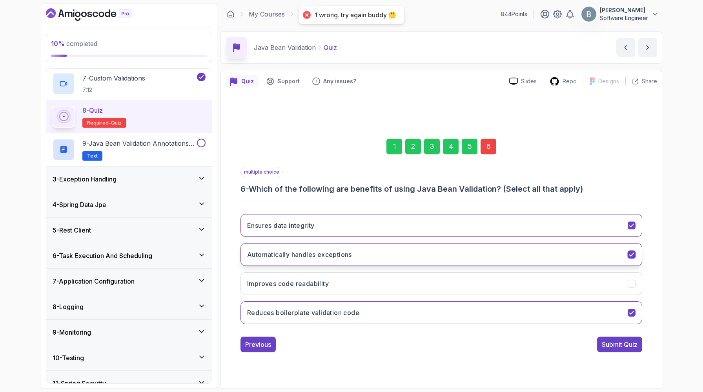
click at [352, 259] on h3 "Automatically handles exceptions" at bounding box center [299, 254] width 105 height 9
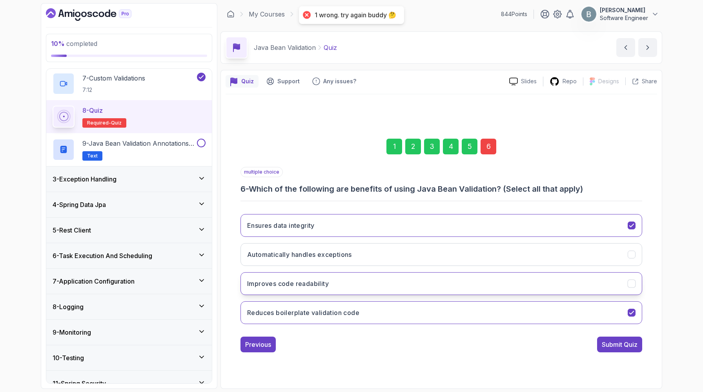
click at [365, 295] on button "Improves code readability" at bounding box center [442, 283] width 402 height 23
click at [629, 349] on div "Submit Quiz" at bounding box center [620, 343] width 36 height 9
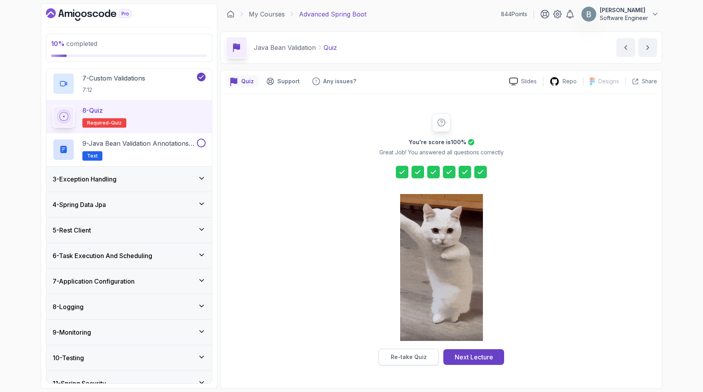
click at [411, 352] on button "Re-take Quiz" at bounding box center [409, 356] width 60 height 16
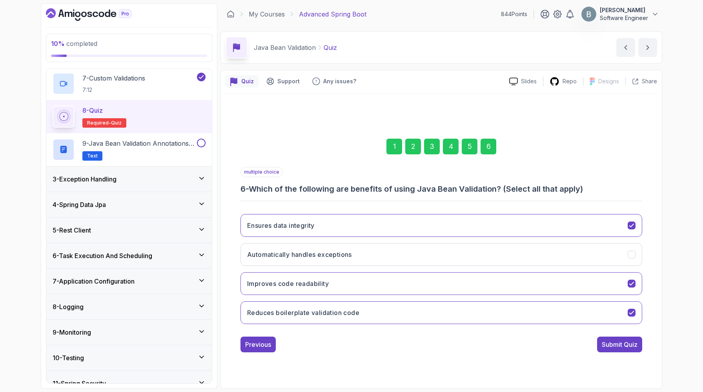
scroll to position [74, 0]
click at [611, 352] on button "Submit Quiz" at bounding box center [619, 344] width 45 height 16
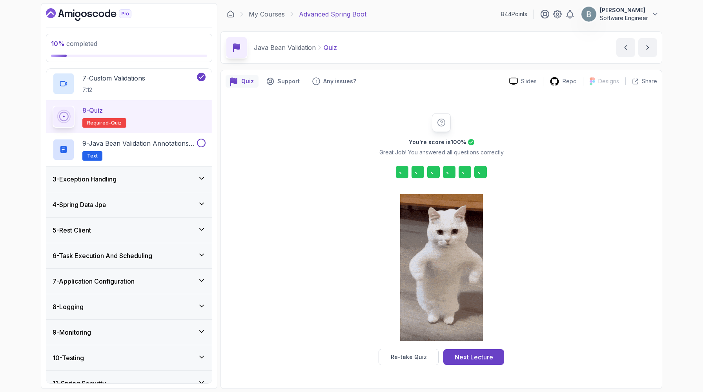
scroll to position [39, 0]
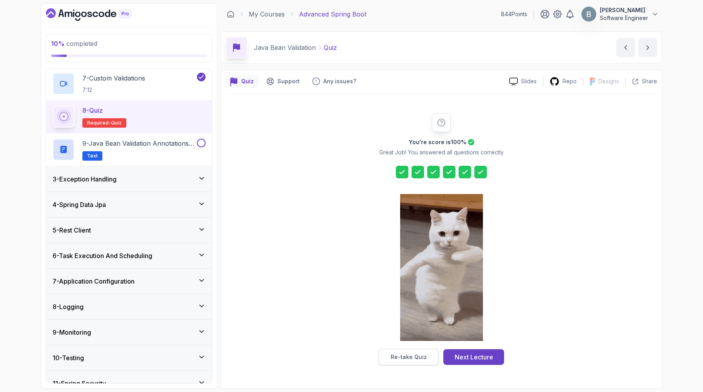
click at [416, 355] on div "Re-take Quiz" at bounding box center [409, 357] width 36 height 8
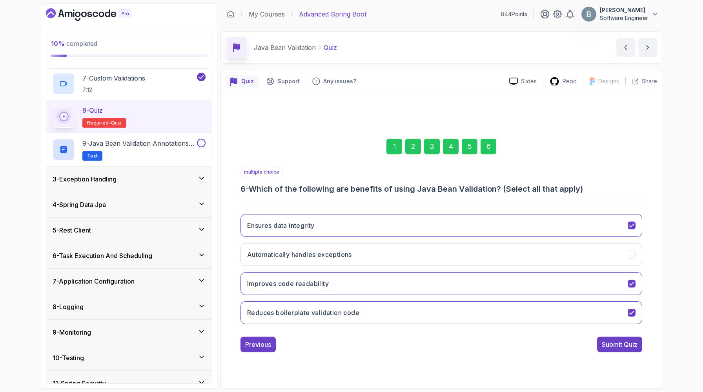
scroll to position [74, 0]
click at [628, 349] on div "Submit Quiz" at bounding box center [620, 343] width 36 height 9
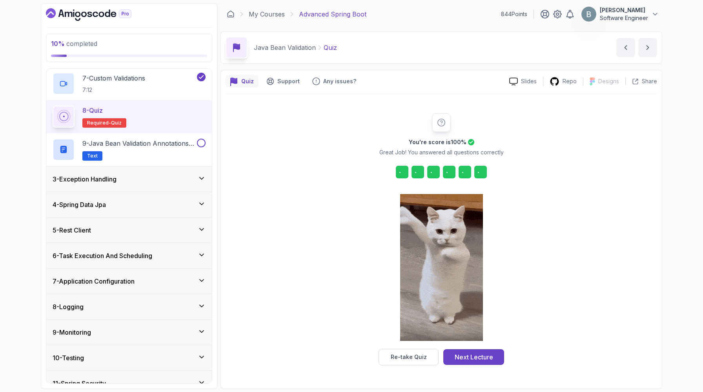
scroll to position [39, 0]
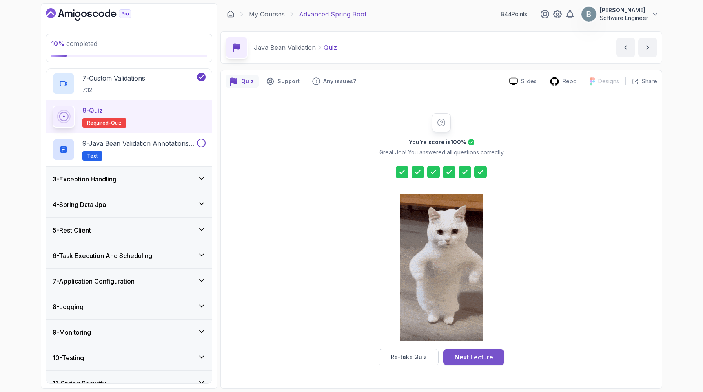
click at [504, 358] on button "Next Lecture" at bounding box center [473, 357] width 61 height 16
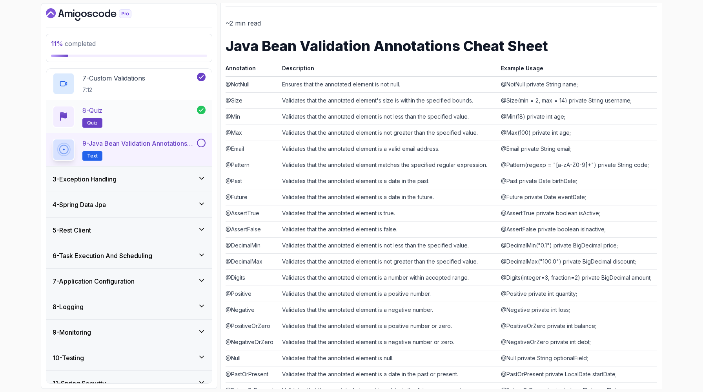
scroll to position [86, 0]
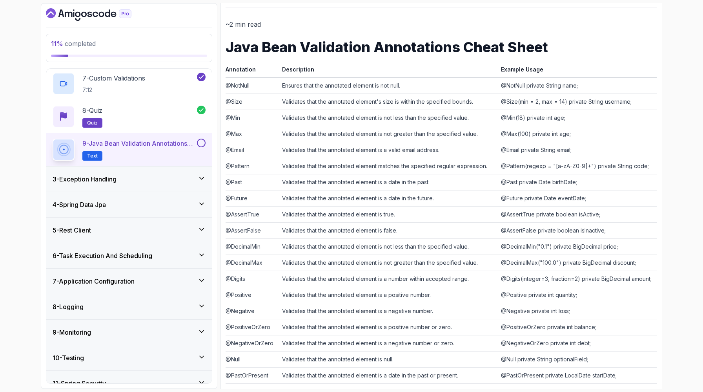
click at [201, 147] on button at bounding box center [201, 143] width 9 height 9
click at [193, 184] on div "3 - Exception Handling" at bounding box center [129, 178] width 153 height 9
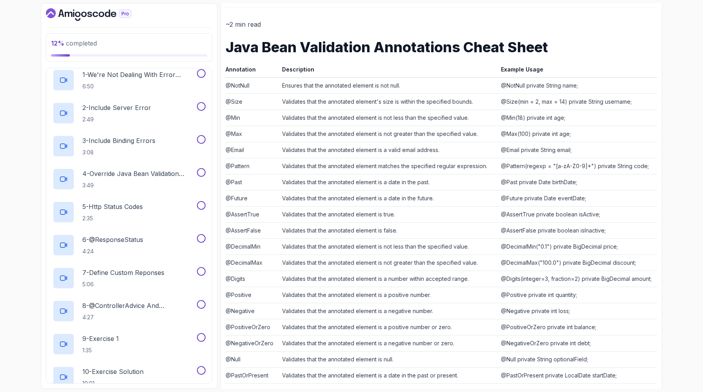
scroll to position [0, 0]
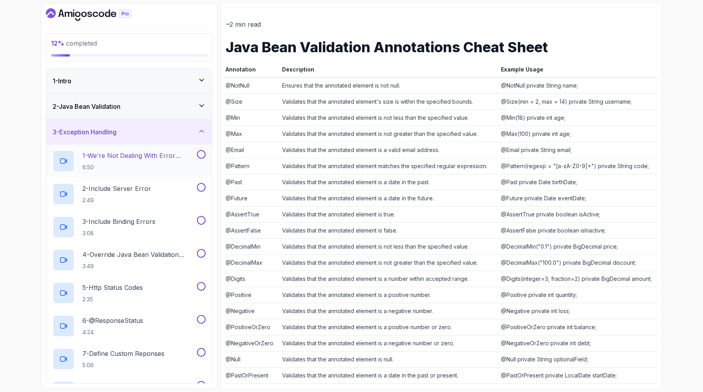
click at [152, 171] on h2 "1 - We're Not Dealing With Error Properply 6:50" at bounding box center [138, 161] width 113 height 20
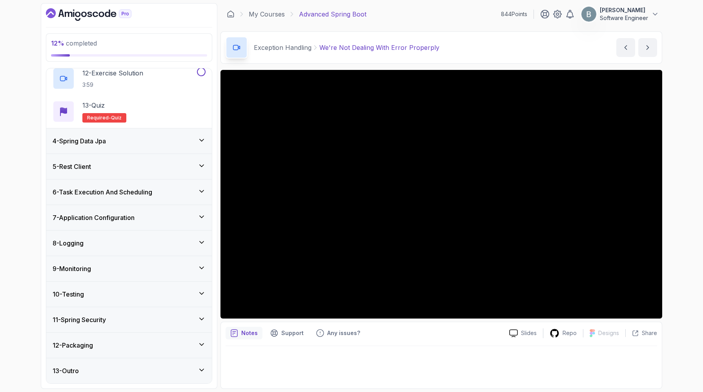
click at [176, 146] on div "4 - Spring Data Jpa" at bounding box center [129, 140] width 153 height 9
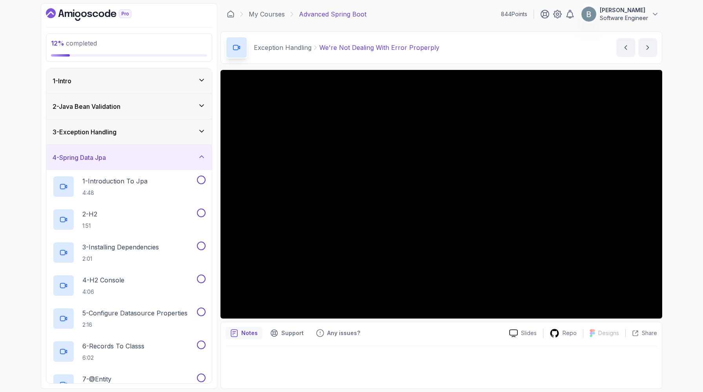
click at [164, 162] on div "4 - Spring Data Jpa" at bounding box center [129, 157] width 153 height 9
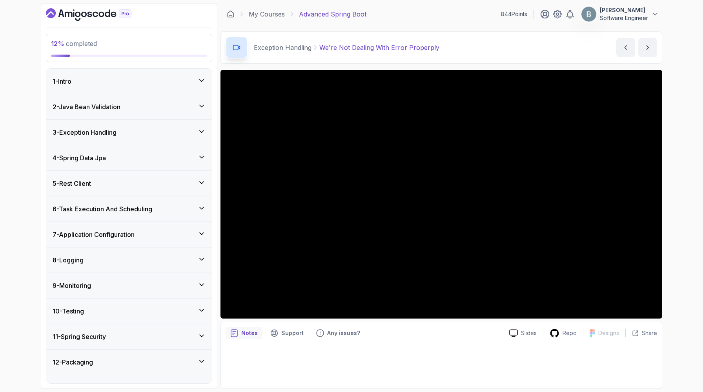
click at [192, 137] on div "3 - Exception Handling" at bounding box center [129, 132] width 153 height 9
